Goal: Task Accomplishment & Management: Use online tool/utility

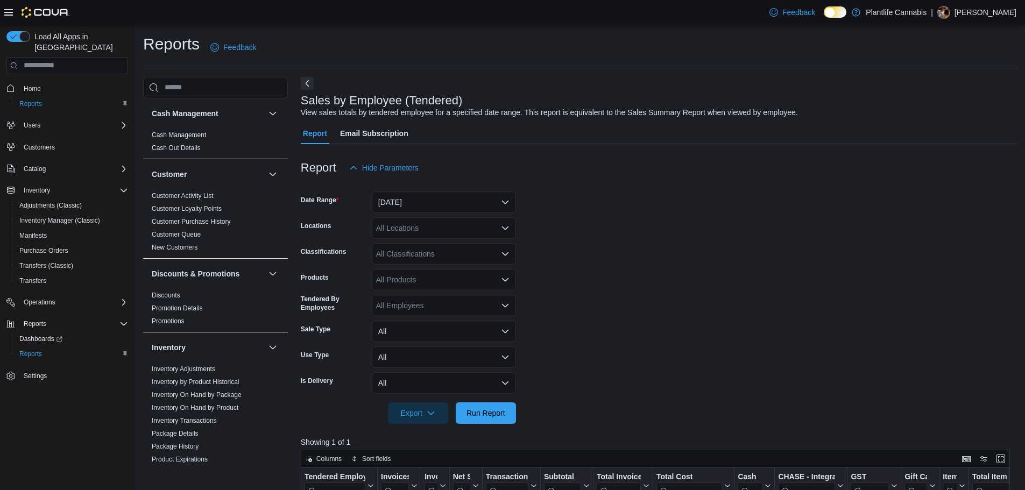
scroll to position [108, 0]
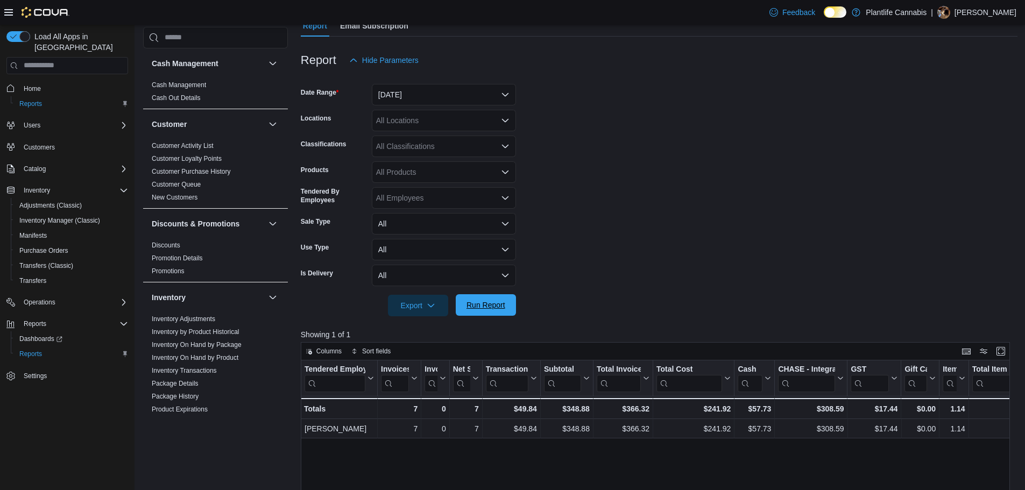
click at [484, 298] on span "Run Report" at bounding box center [485, 305] width 47 height 22
click at [420, 172] on div "All Products" at bounding box center [444, 172] width 144 height 22
click at [424, 151] on div "All Classifications" at bounding box center [444, 147] width 144 height 22
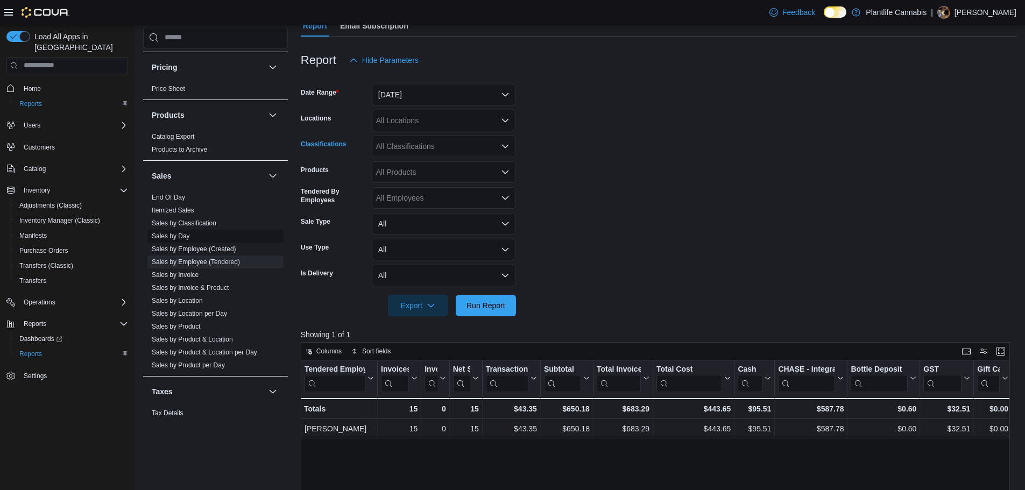
scroll to position [548, 0]
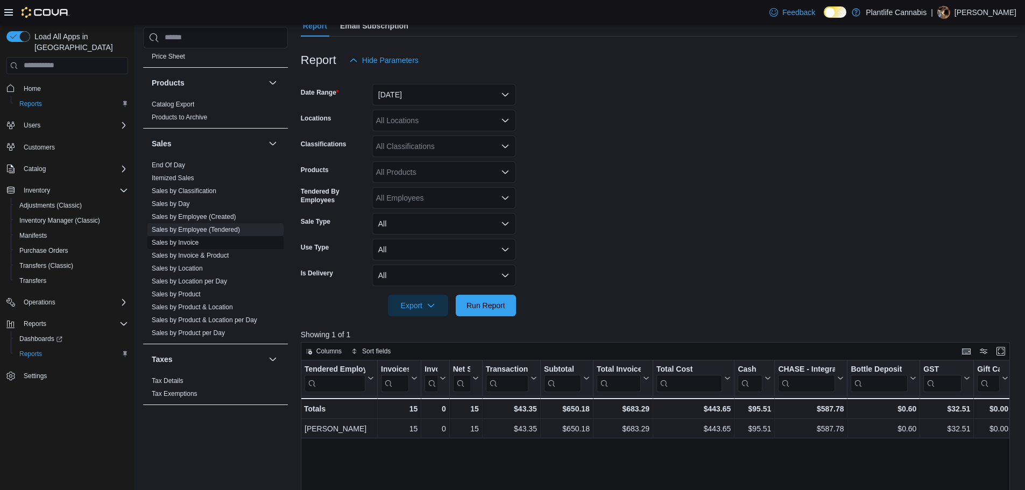
click at [193, 243] on link "Sales by Invoice" at bounding box center [175, 243] width 47 height 8
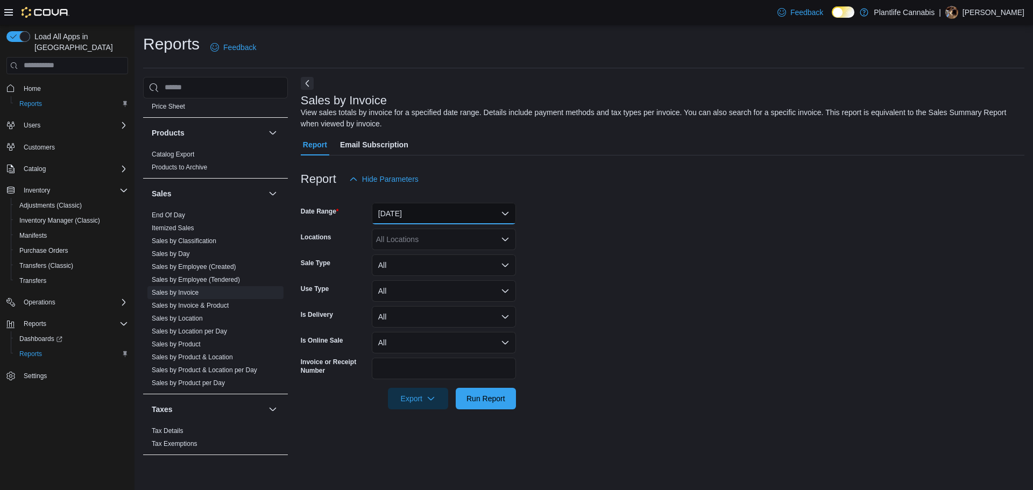
click at [400, 213] on button "[DATE]" at bounding box center [444, 214] width 144 height 22
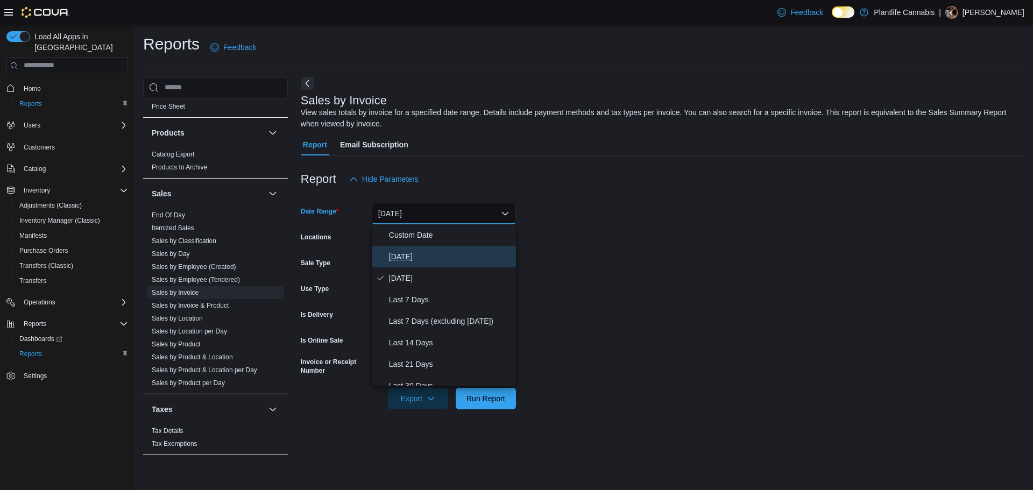
click at [400, 250] on span "[DATE]" at bounding box center [450, 256] width 123 height 13
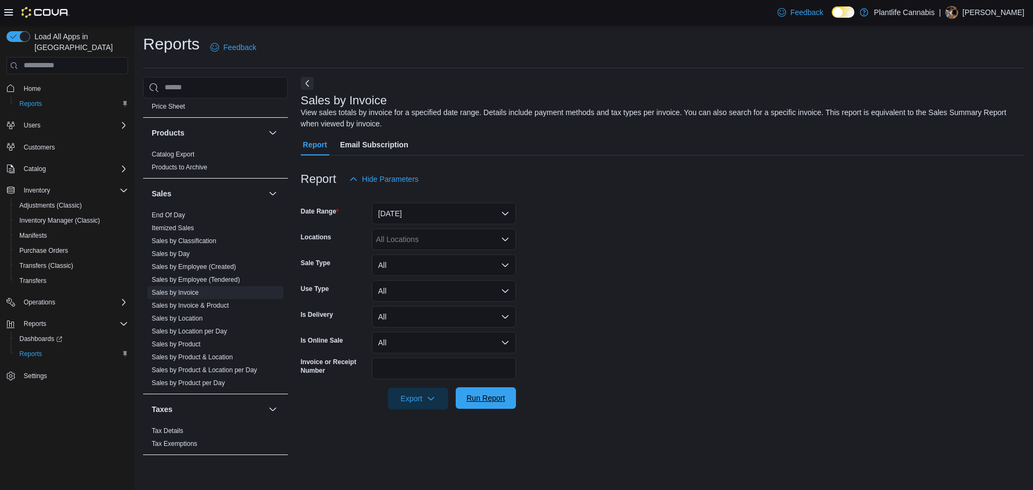
click at [504, 403] on span "Run Report" at bounding box center [486, 398] width 39 height 11
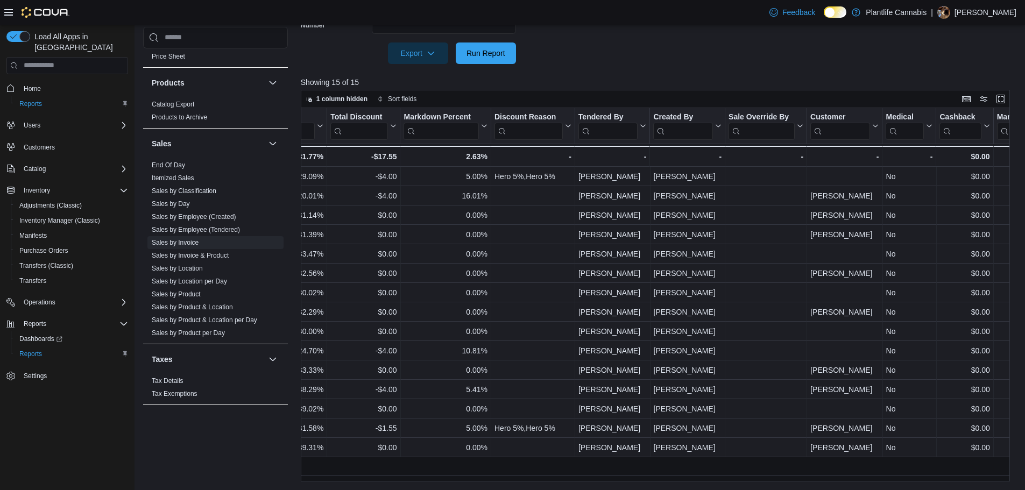
scroll to position [0, 1040]
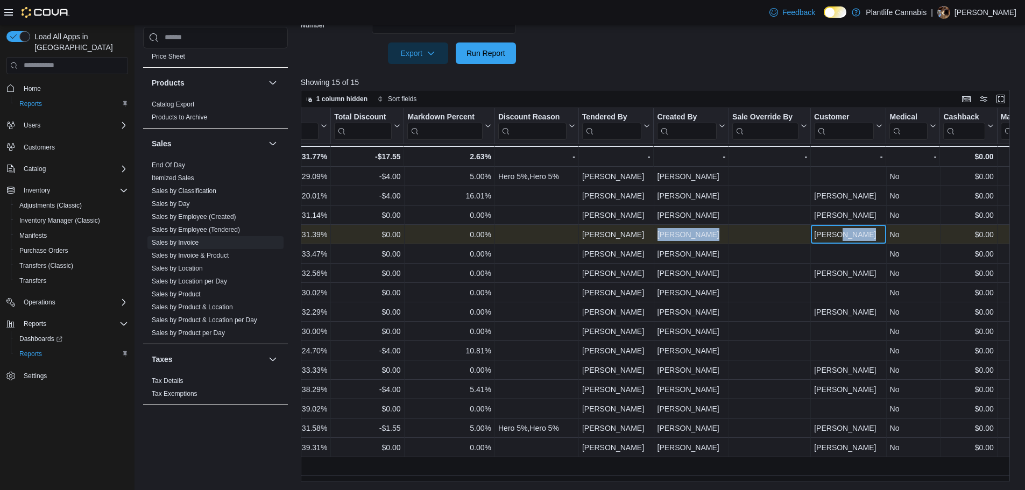
drag, startPoint x: 833, startPoint y: 234, endPoint x: 796, endPoint y: 235, distance: 36.6
click at [796, 235] on div "No - Medical, column 24, row 4 $0.00 - Cashback, column 25, row 4 $0.00 - Manua…" at bounding box center [470, 234] width 2419 height 19
click at [809, 235] on div "- Sale Override By, column 22, row 4" at bounding box center [770, 234] width 82 height 19
drag, startPoint x: 832, startPoint y: 234, endPoint x: 814, endPoint y: 236, distance: 17.8
click at [814, 236] on div "[PERSON_NAME]" at bounding box center [848, 234] width 68 height 13
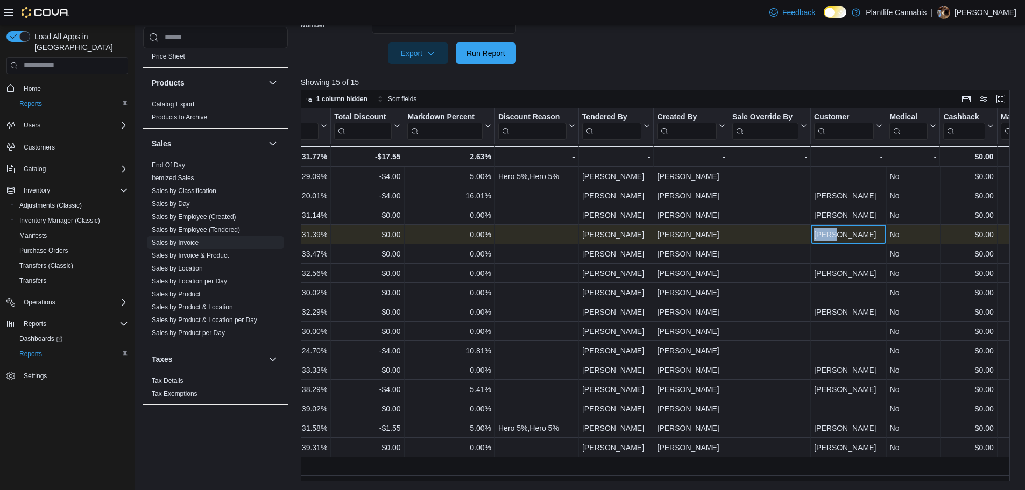
copy div "[PERSON_NAME]"
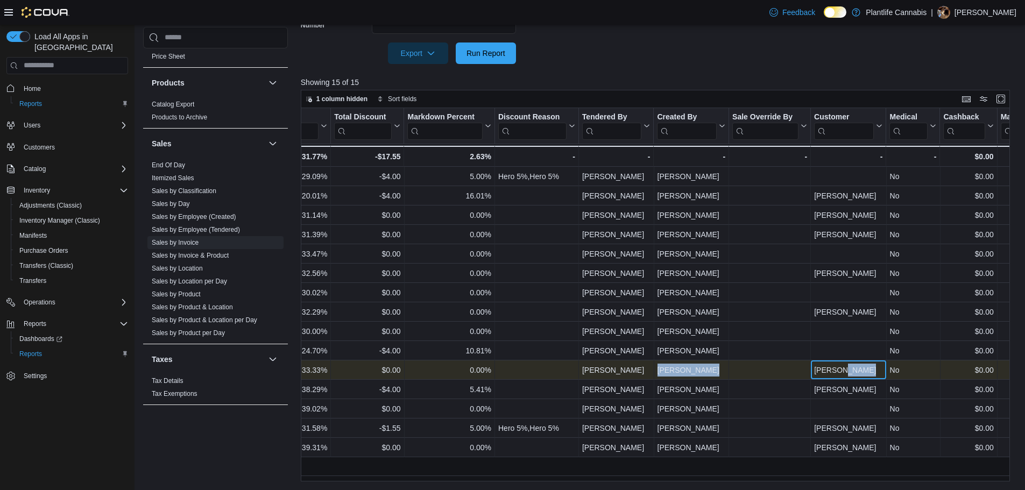
drag, startPoint x: 843, startPoint y: 373, endPoint x: 810, endPoint y: 371, distance: 32.9
click at [810, 371] on div "No - Medical, column 24, row 11 $0.00 - Cashback, column 25, row 11 $0.00 - Man…" at bounding box center [470, 370] width 2419 height 19
click at [835, 372] on div "[PERSON_NAME]" at bounding box center [848, 370] width 68 height 13
drag, startPoint x: 839, startPoint y: 370, endPoint x: 813, endPoint y: 371, distance: 25.9
click at [813, 371] on div "[PERSON_NAME] - Customer, column 23, row 11" at bounding box center [848, 370] width 75 height 19
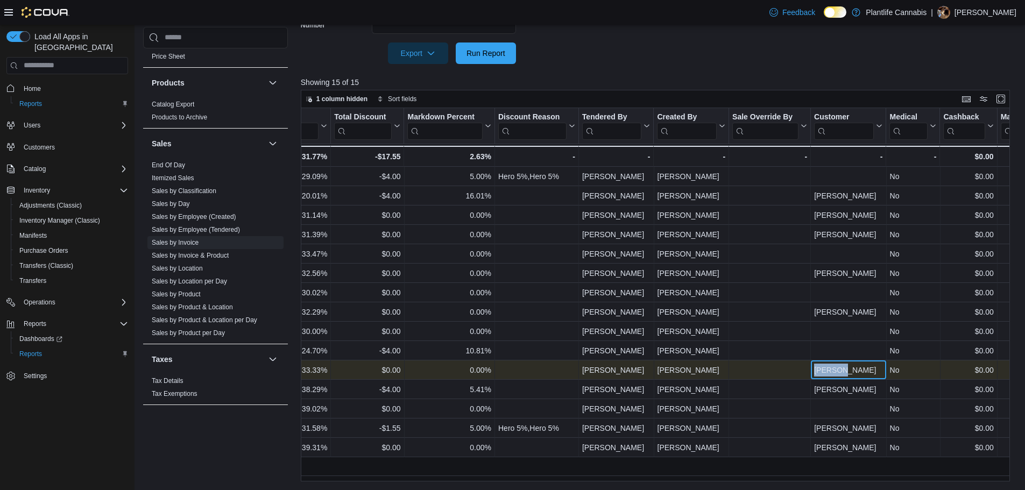
copy div "[PERSON_NAME]"
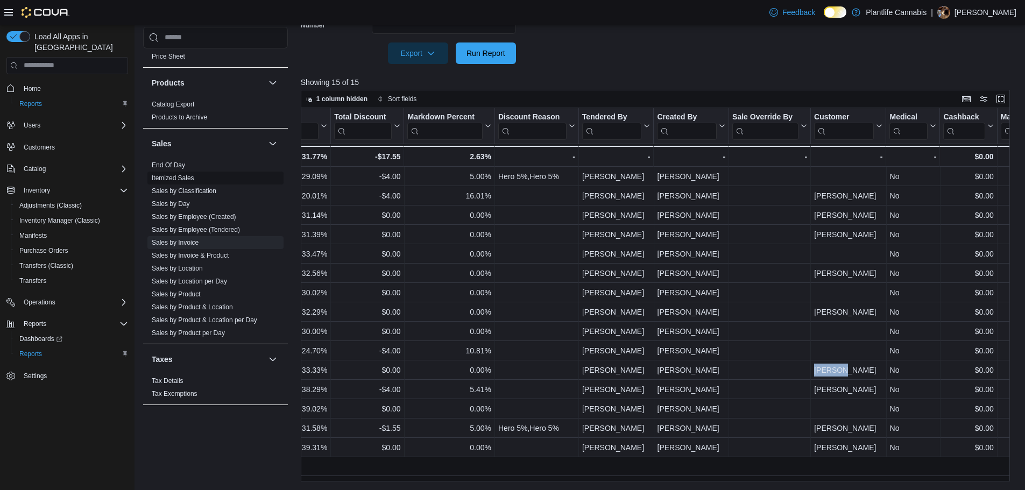
drag, startPoint x: 213, startPoint y: 230, endPoint x: 226, endPoint y: 228, distance: 13.1
click at [213, 230] on link "Sales by Employee (Tendered)" at bounding box center [196, 230] width 88 height 8
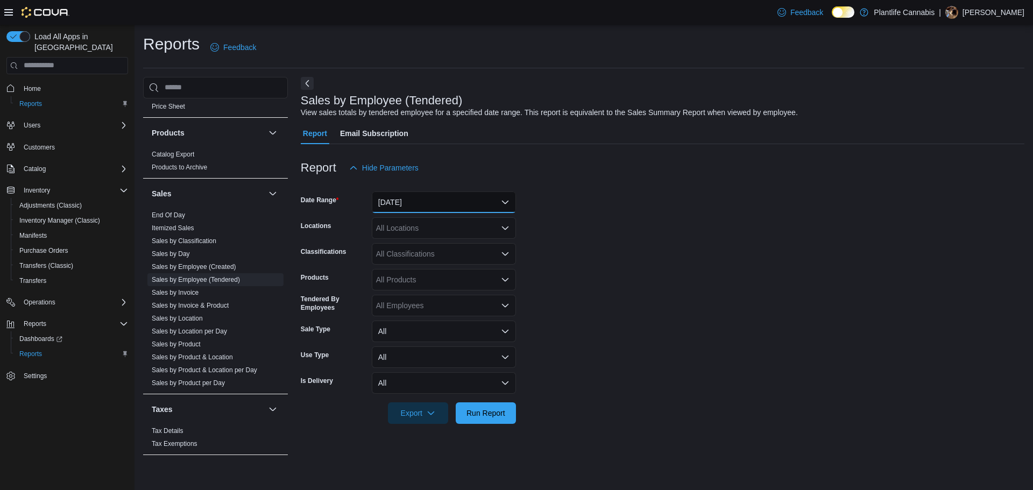
click at [432, 198] on button "[DATE]" at bounding box center [444, 203] width 144 height 22
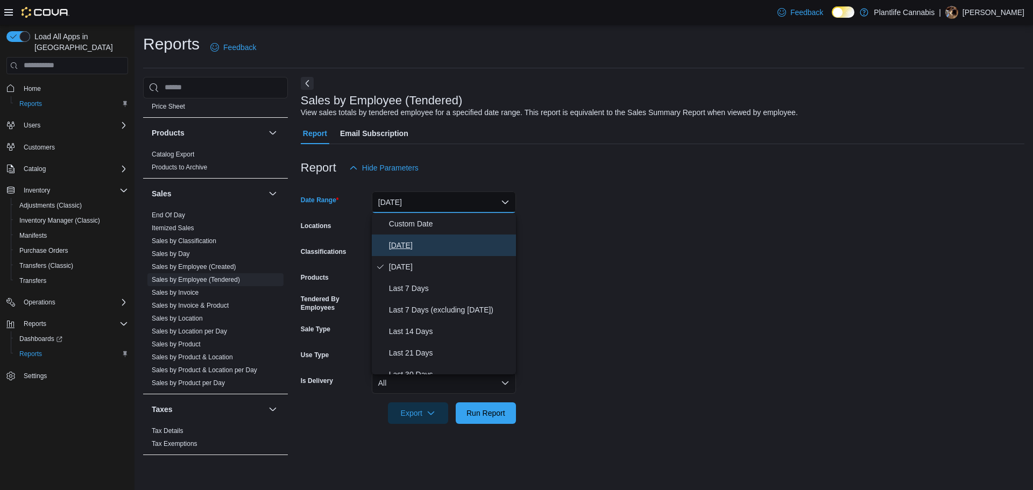
click at [430, 236] on button "[DATE]" at bounding box center [444, 246] width 144 height 22
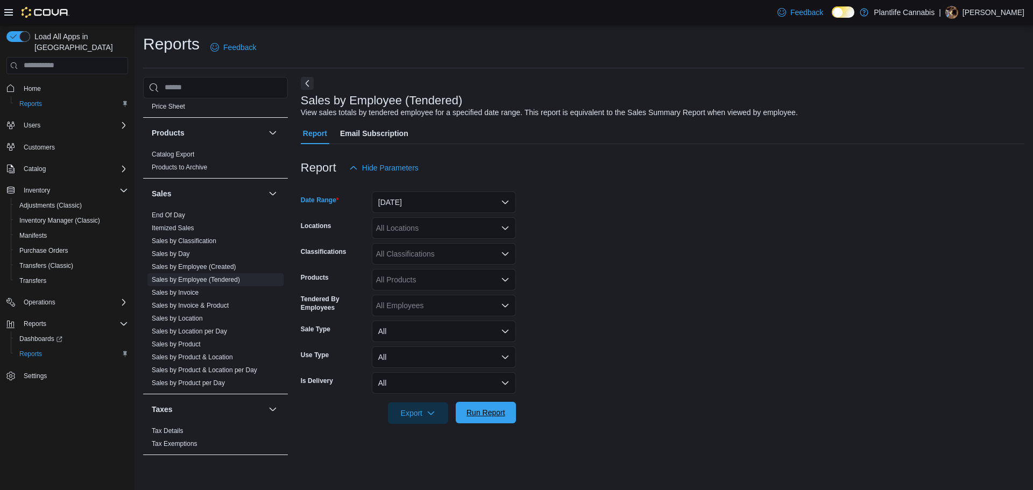
click at [508, 404] on span "Run Report" at bounding box center [485, 413] width 47 height 22
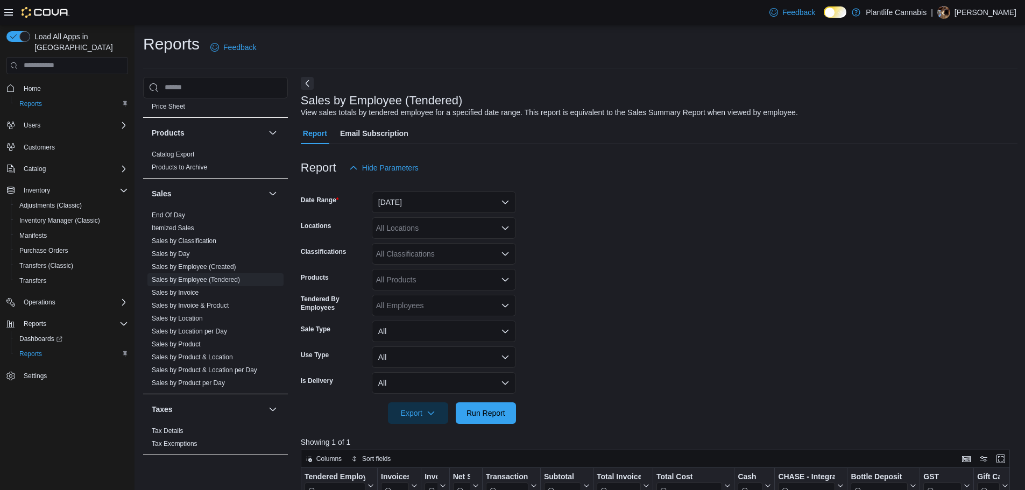
scroll to position [108, 0]
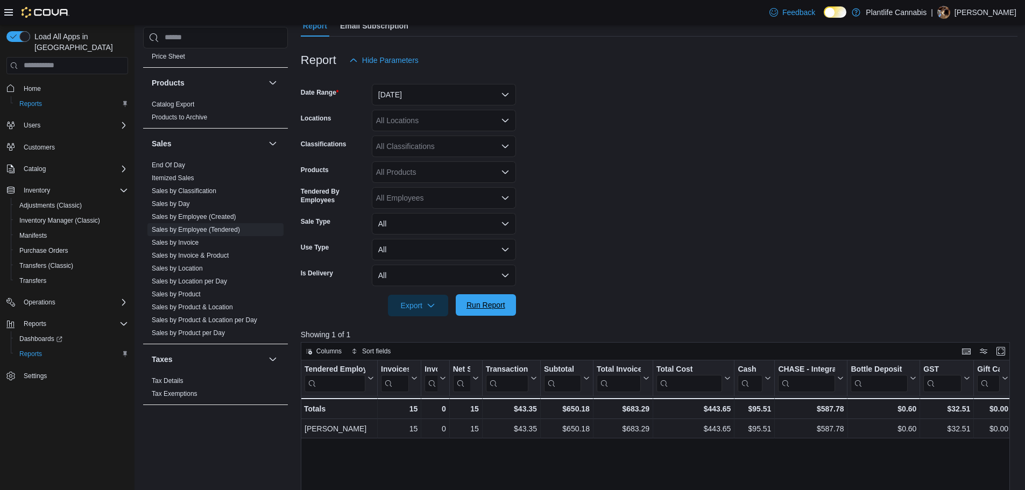
click at [487, 307] on span "Run Report" at bounding box center [486, 305] width 39 height 11
drag, startPoint x: 489, startPoint y: 305, endPoint x: 493, endPoint y: 301, distance: 5.7
click at [493, 301] on span "Run Report" at bounding box center [486, 305] width 39 height 11
click at [503, 300] on span "Run Report" at bounding box center [485, 305] width 47 height 22
click at [486, 314] on span "Run Report" at bounding box center [485, 305] width 47 height 22
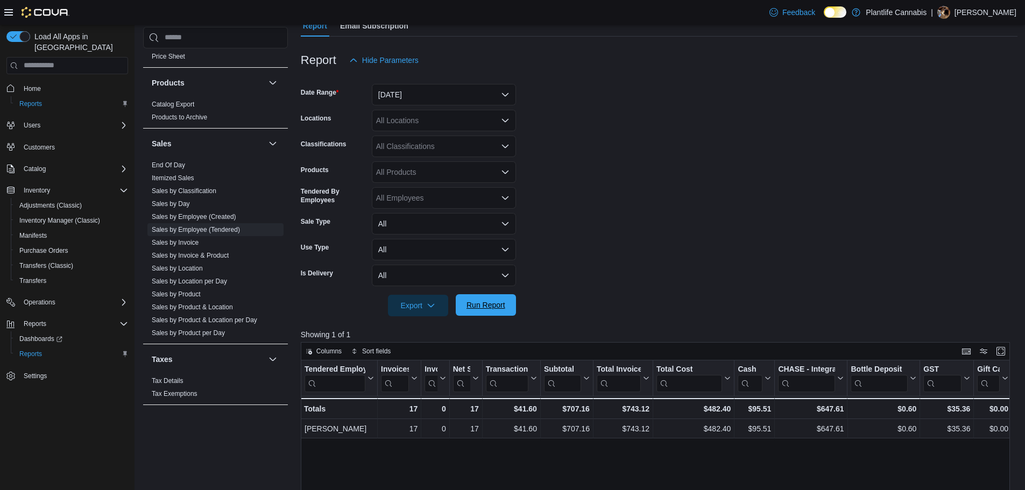
click at [476, 308] on span "Run Report" at bounding box center [486, 305] width 39 height 11
click at [481, 306] on span "Run Report" at bounding box center [486, 305] width 39 height 11
click at [505, 311] on span "Run Report" at bounding box center [485, 305] width 47 height 22
